Goal: Information Seeking & Learning: Learn about a topic

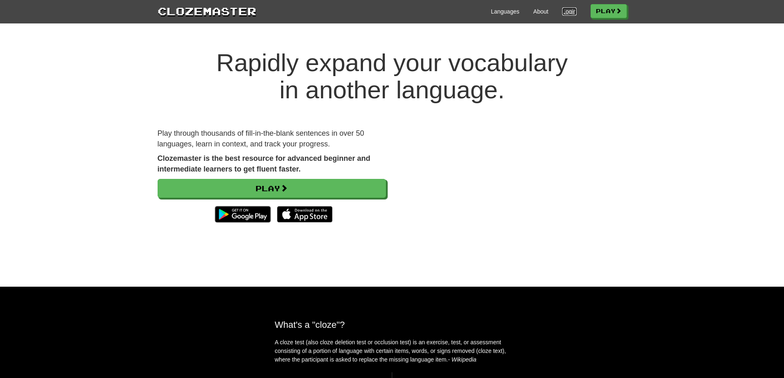
click at [565, 8] on link "Login" at bounding box center [569, 11] width 14 height 8
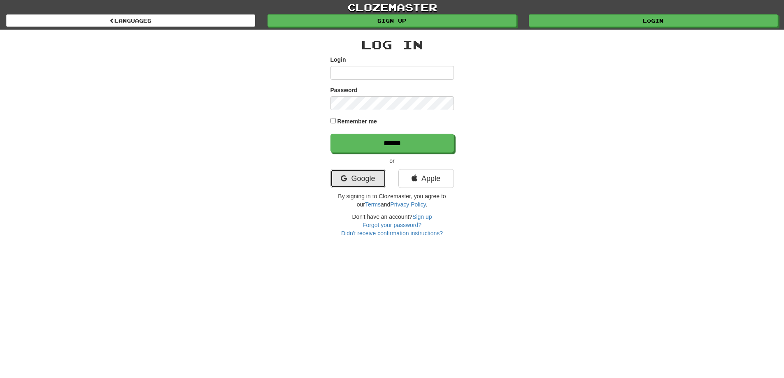
click at [367, 181] on link "Google" at bounding box center [359, 178] width 56 height 19
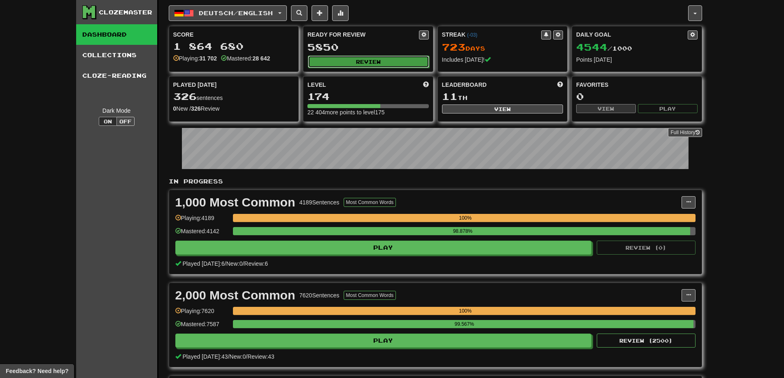
click at [384, 60] on button "Review" at bounding box center [368, 62] width 121 height 12
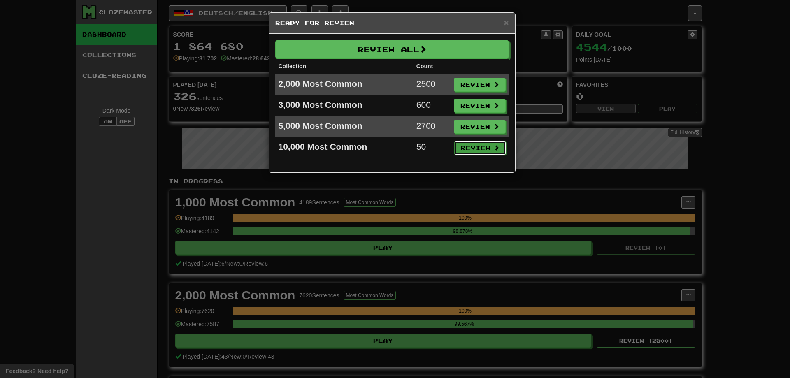
click at [481, 149] on button "Review" at bounding box center [480, 148] width 52 height 14
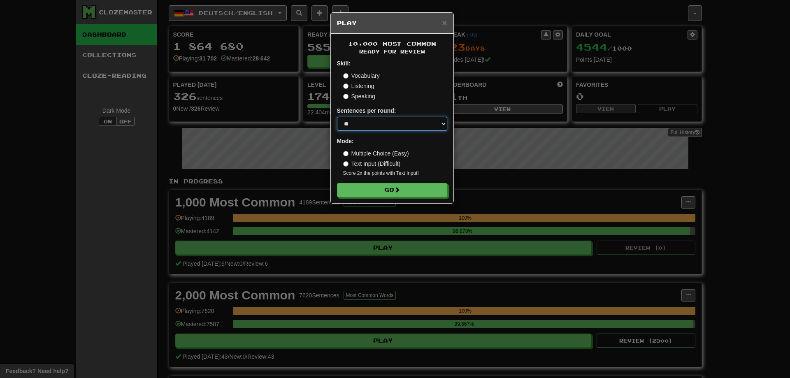
click at [384, 124] on select "* ** ** ** ** ** *** ********" at bounding box center [392, 124] width 110 height 14
select select "********"
click at [337, 117] on select "* ** ** ** ** ** *** ********" at bounding box center [392, 124] width 110 height 14
click at [392, 189] on button "Go" at bounding box center [393, 191] width 110 height 14
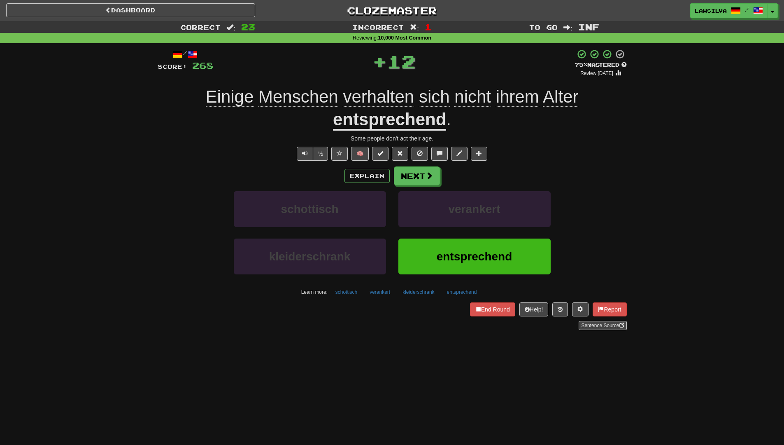
click at [413, 117] on u "entsprechend" at bounding box center [389, 119] width 113 height 21
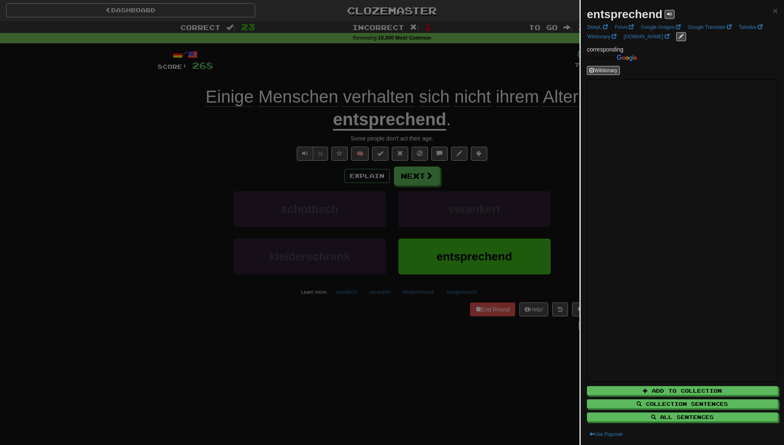
click at [477, 310] on div at bounding box center [392, 222] width 784 height 445
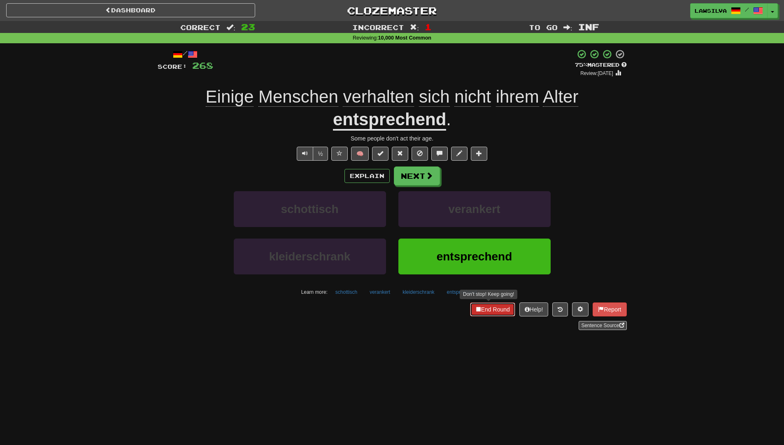
click at [477, 310] on button "End Round" at bounding box center [492, 309] width 45 height 14
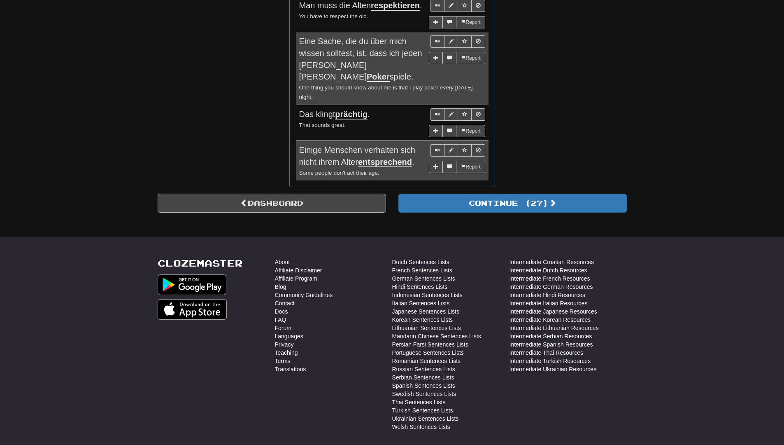
scroll to position [1270, 0]
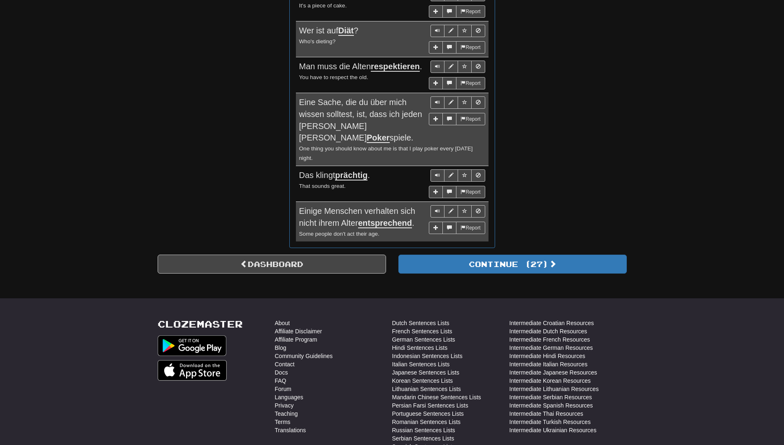
click at [355, 170] on u "prächtig" at bounding box center [351, 175] width 33 height 10
click at [378, 169] on div "Das klingt prächtig ." at bounding box center [392, 175] width 186 height 12
click at [366, 170] on u "prächtig" at bounding box center [351, 175] width 33 height 10
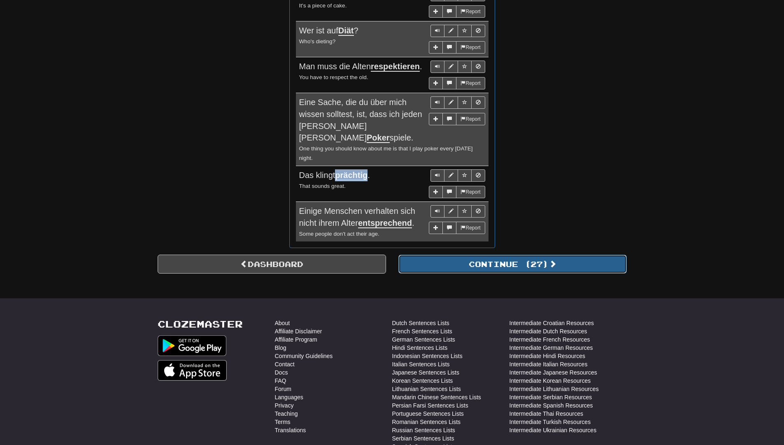
click at [496, 254] on button "Continue ( 27 )" at bounding box center [512, 263] width 228 height 19
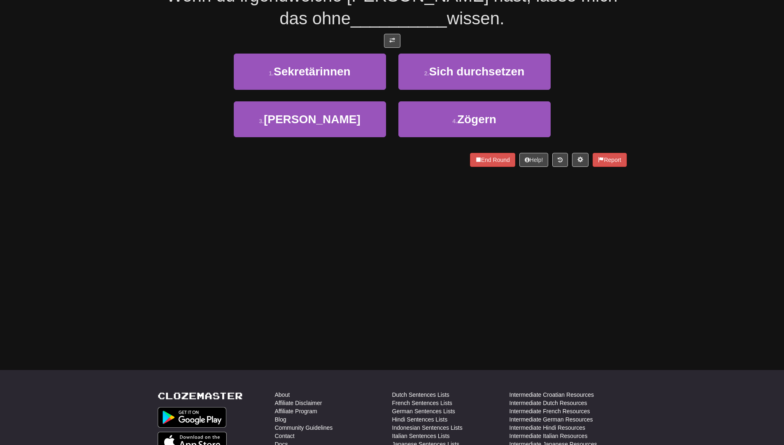
scroll to position [4, 0]
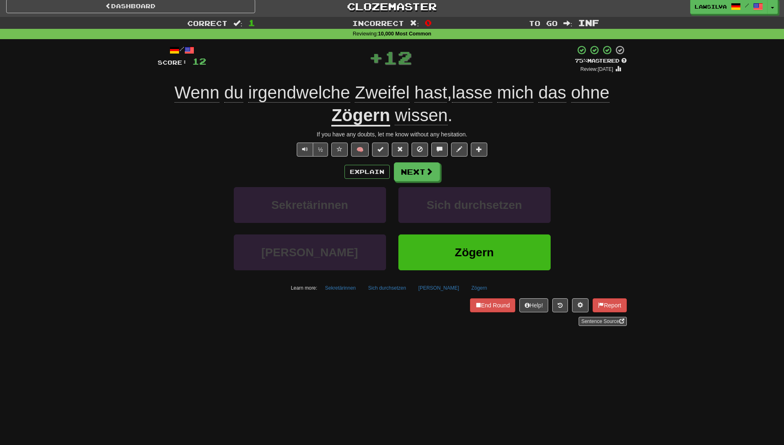
click at [336, 115] on u "Zögern" at bounding box center [360, 115] width 58 height 21
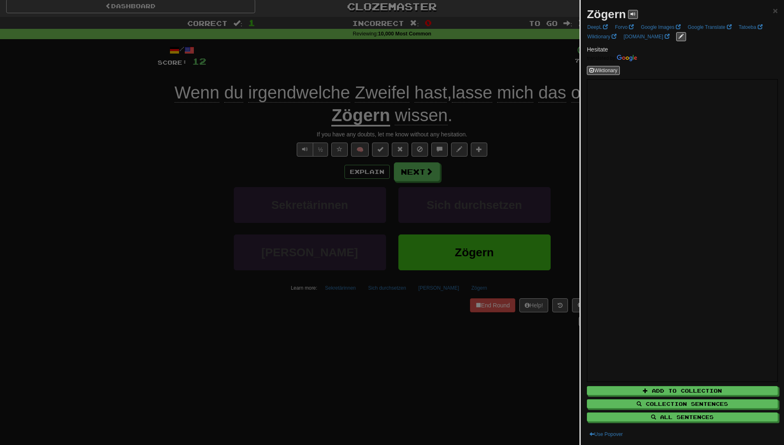
click at [415, 338] on div at bounding box center [392, 222] width 784 height 445
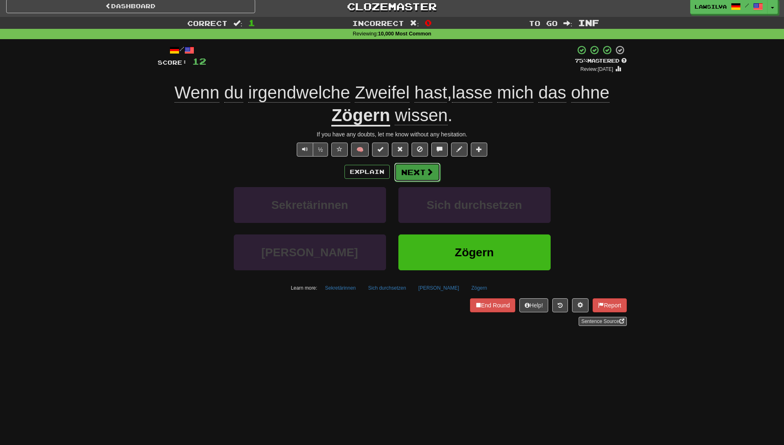
click at [427, 171] on span at bounding box center [429, 171] width 7 height 7
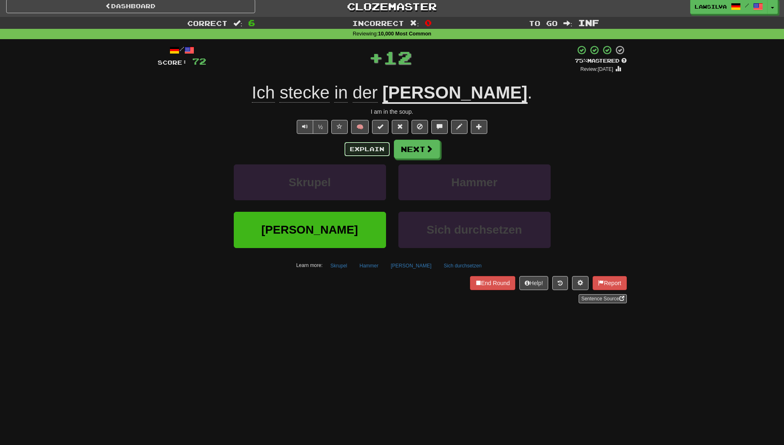
click at [385, 145] on button "Explain" at bounding box center [367, 149] width 45 height 14
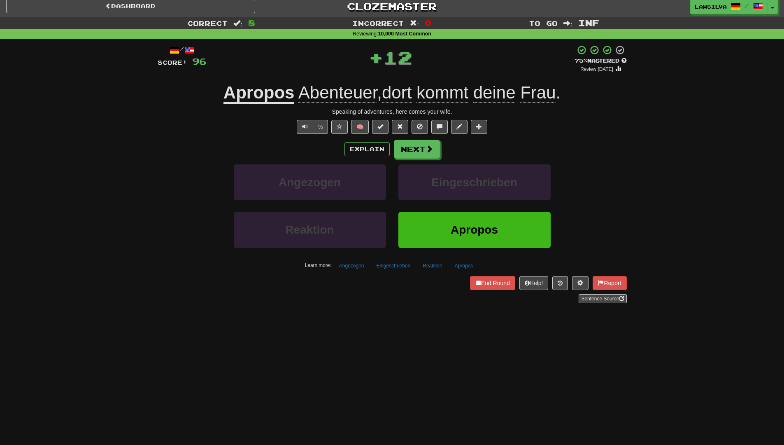
click at [280, 89] on u "Apropos" at bounding box center [259, 93] width 71 height 21
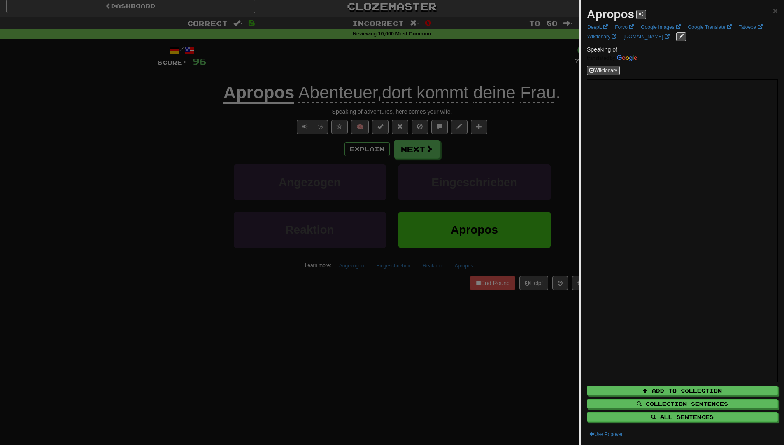
click at [345, 129] on div at bounding box center [392, 222] width 784 height 445
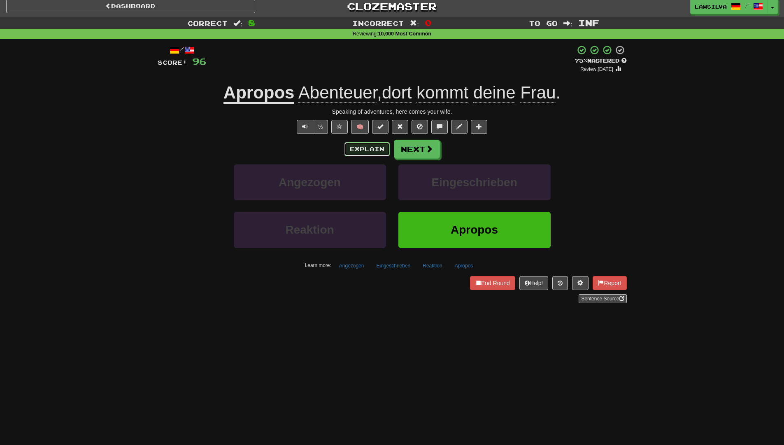
click at [361, 150] on button "Explain" at bounding box center [367, 149] width 45 height 14
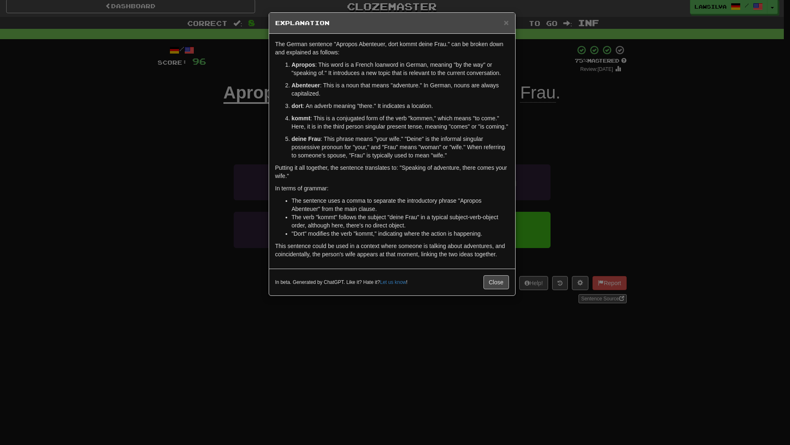
click at [641, 157] on div "× Explanation The German sentence "Apropos Abenteuer, dort kommt deine Frau." c…" at bounding box center [395, 222] width 790 height 445
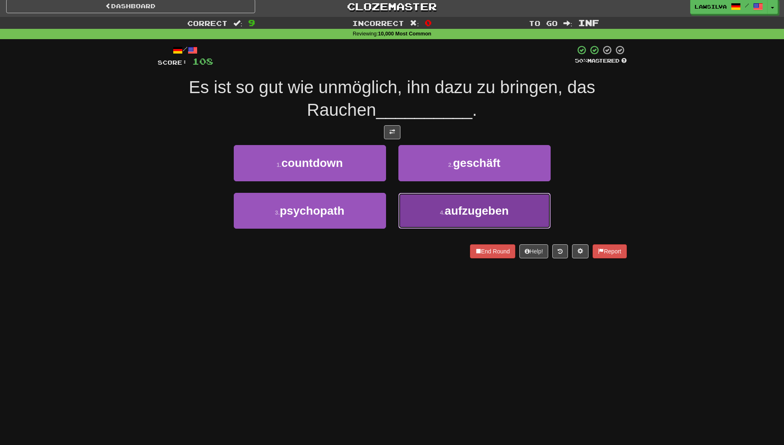
click at [501, 219] on button "4 . aufzugeben" at bounding box center [474, 211] width 152 height 36
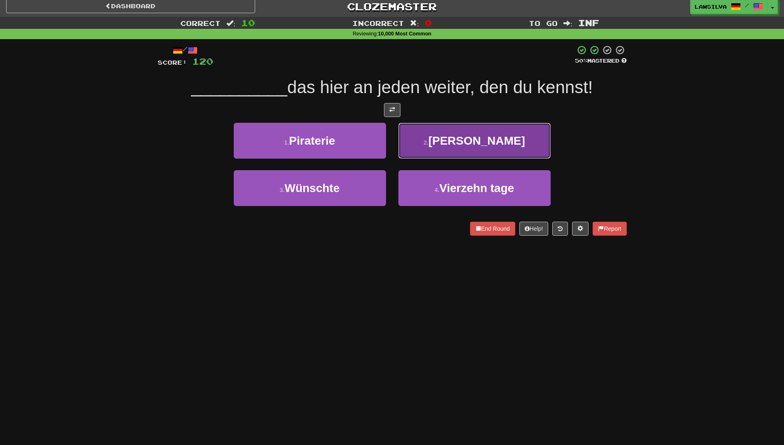
click at [414, 144] on button "2 . Leite" at bounding box center [474, 141] width 152 height 36
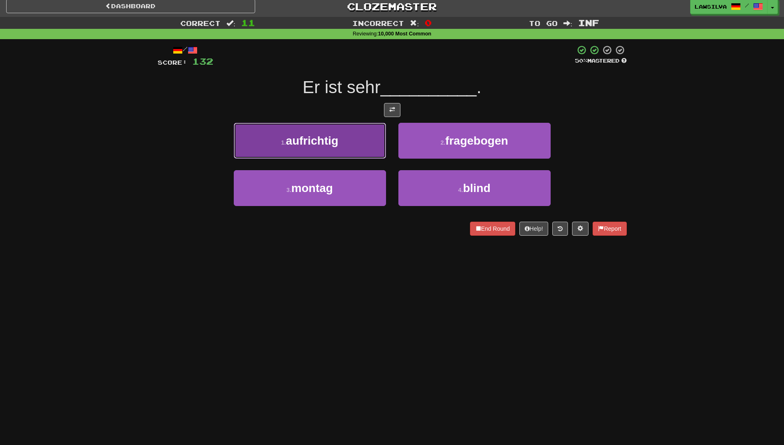
click at [367, 147] on button "1 . aufrichtig" at bounding box center [310, 141] width 152 height 36
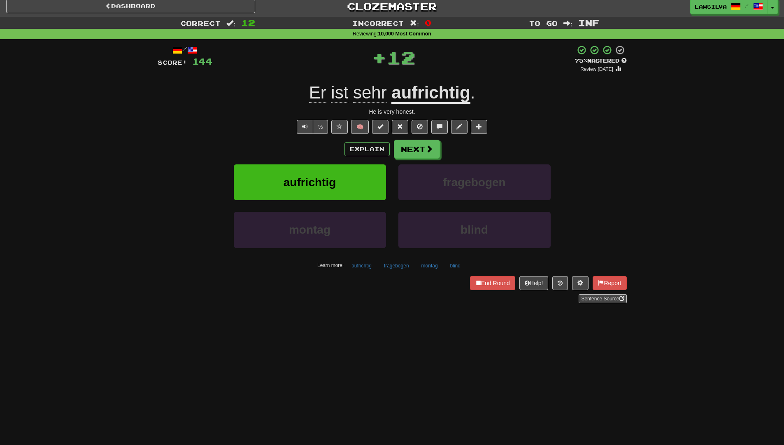
click at [399, 97] on u "aufrichtig" at bounding box center [430, 93] width 79 height 21
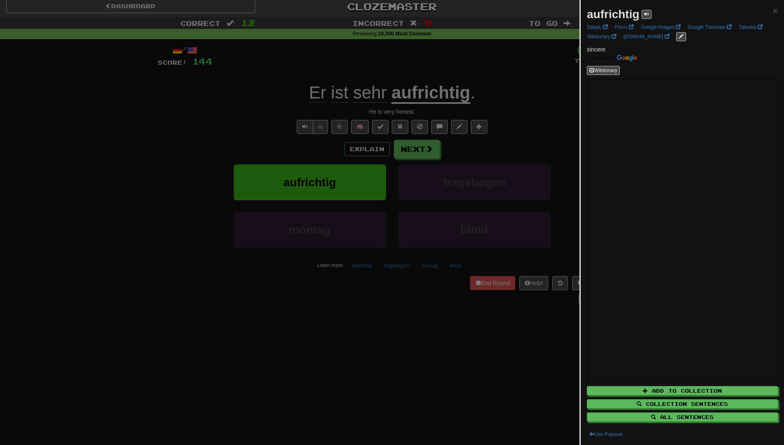
click at [376, 431] on div at bounding box center [392, 222] width 784 height 445
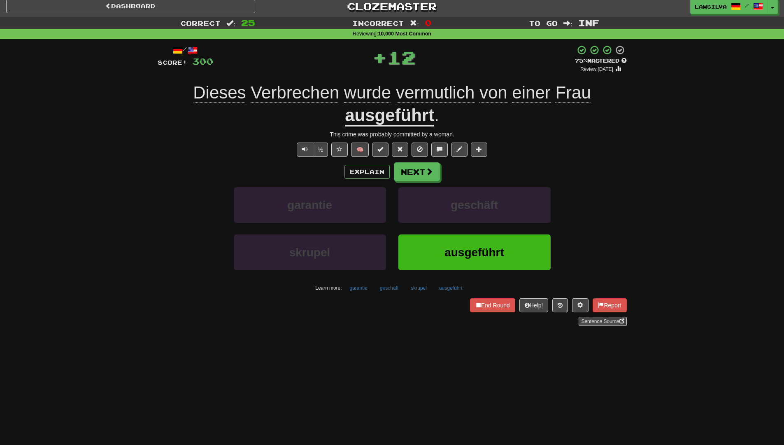
click at [426, 84] on span "vermutlich" at bounding box center [435, 93] width 79 height 20
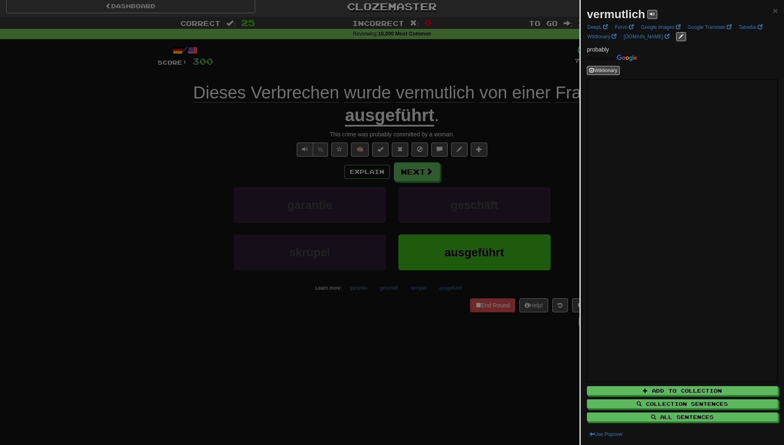
click at [510, 356] on div at bounding box center [392, 222] width 784 height 445
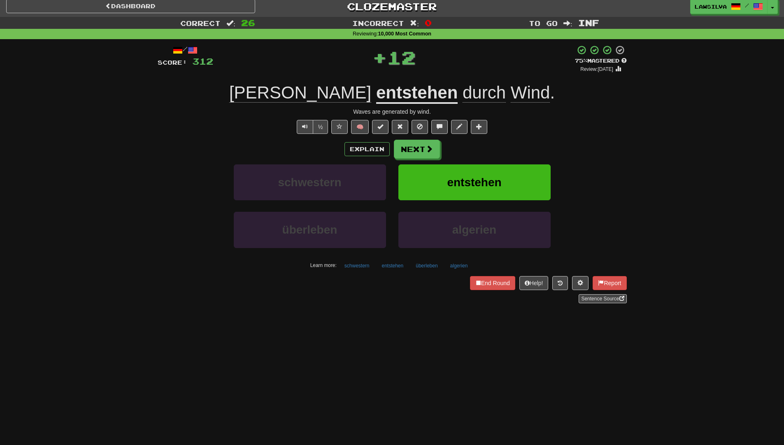
click at [376, 90] on u "entstehen" at bounding box center [417, 93] width 82 height 21
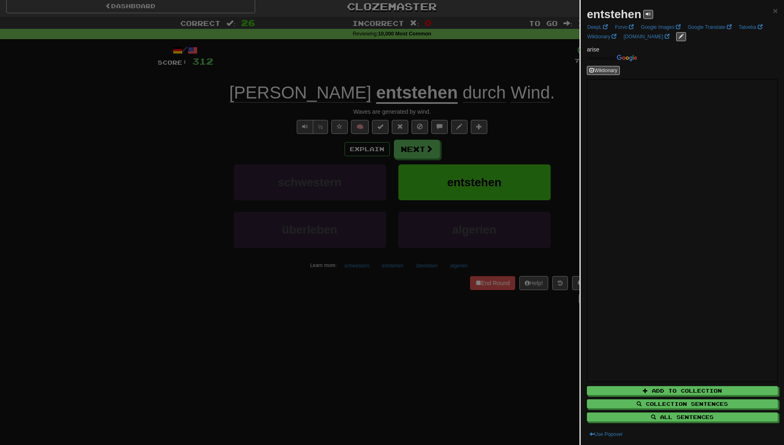
click at [480, 372] on div at bounding box center [392, 222] width 784 height 445
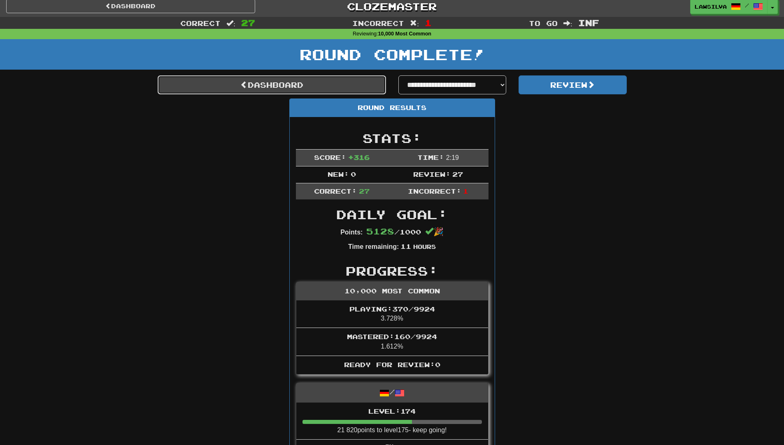
click at [314, 83] on link "Dashboard" at bounding box center [272, 84] width 228 height 19
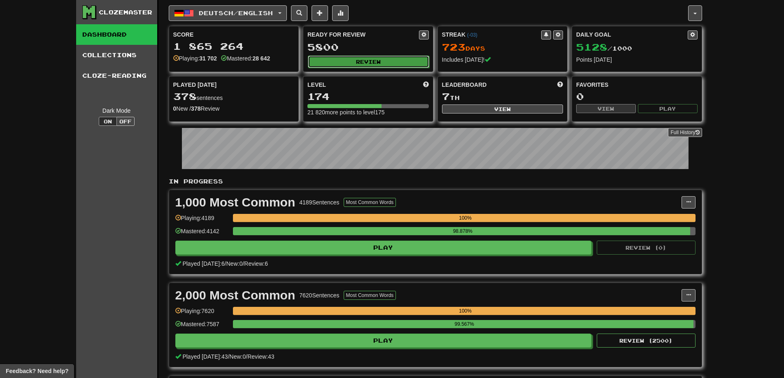
click at [357, 62] on button "Review" at bounding box center [368, 62] width 121 height 12
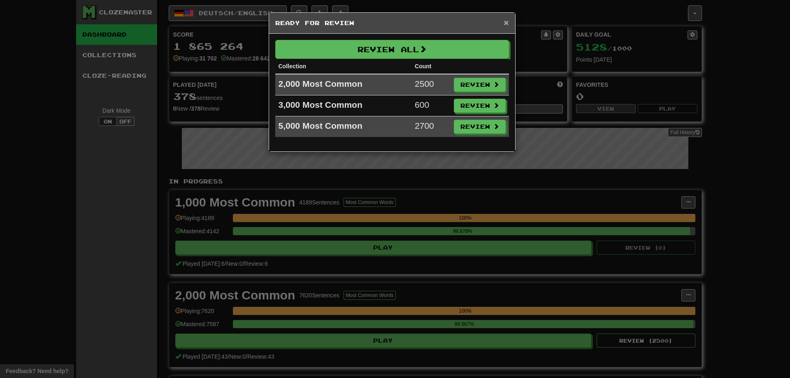
click at [508, 23] on span "×" at bounding box center [506, 22] width 5 height 9
